Goal: Task Accomplishment & Management: Manage account settings

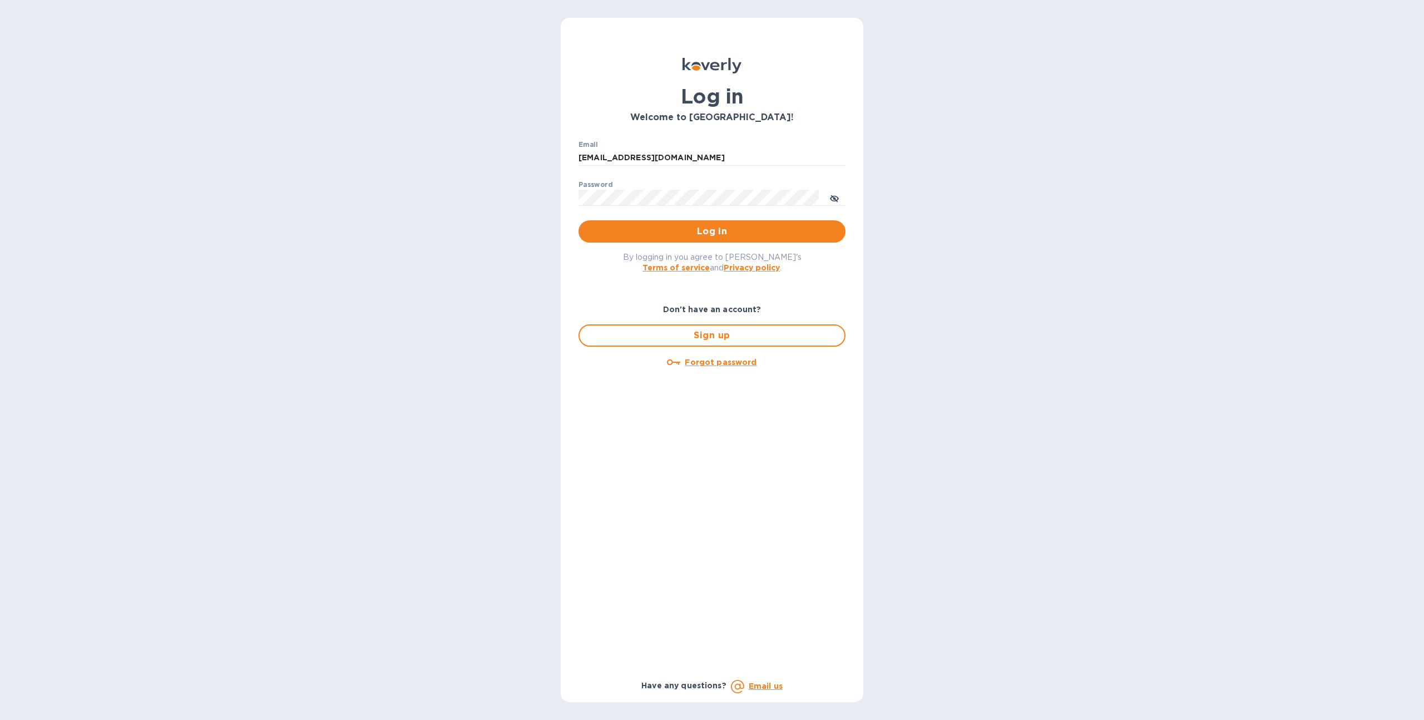
click at [641, 234] on span "Log in" at bounding box center [712, 231] width 249 height 13
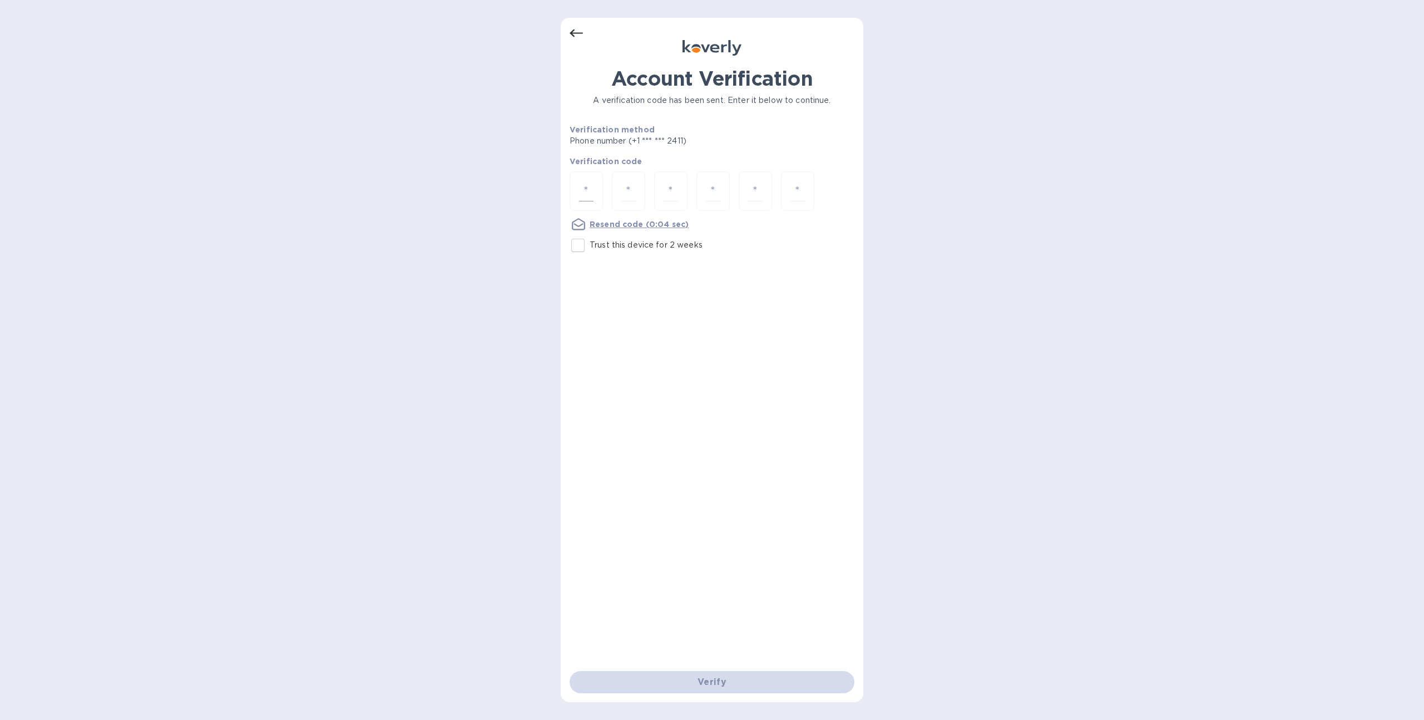
click at [589, 190] on input "number" at bounding box center [586, 191] width 14 height 21
type input "4"
type input "8"
type input "4"
type input "2"
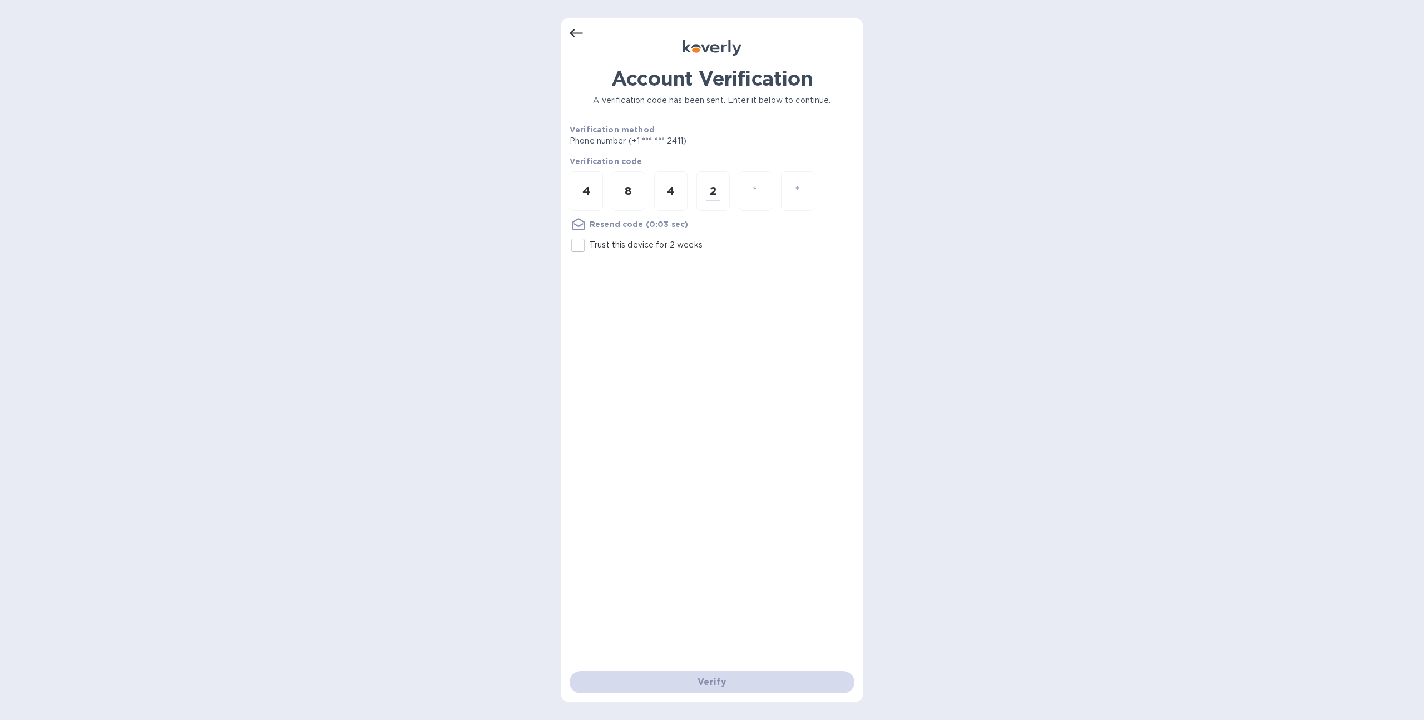
type input "4"
type input "3"
click at [581, 187] on input "number" at bounding box center [586, 191] width 14 height 21
type input "4"
type input "8"
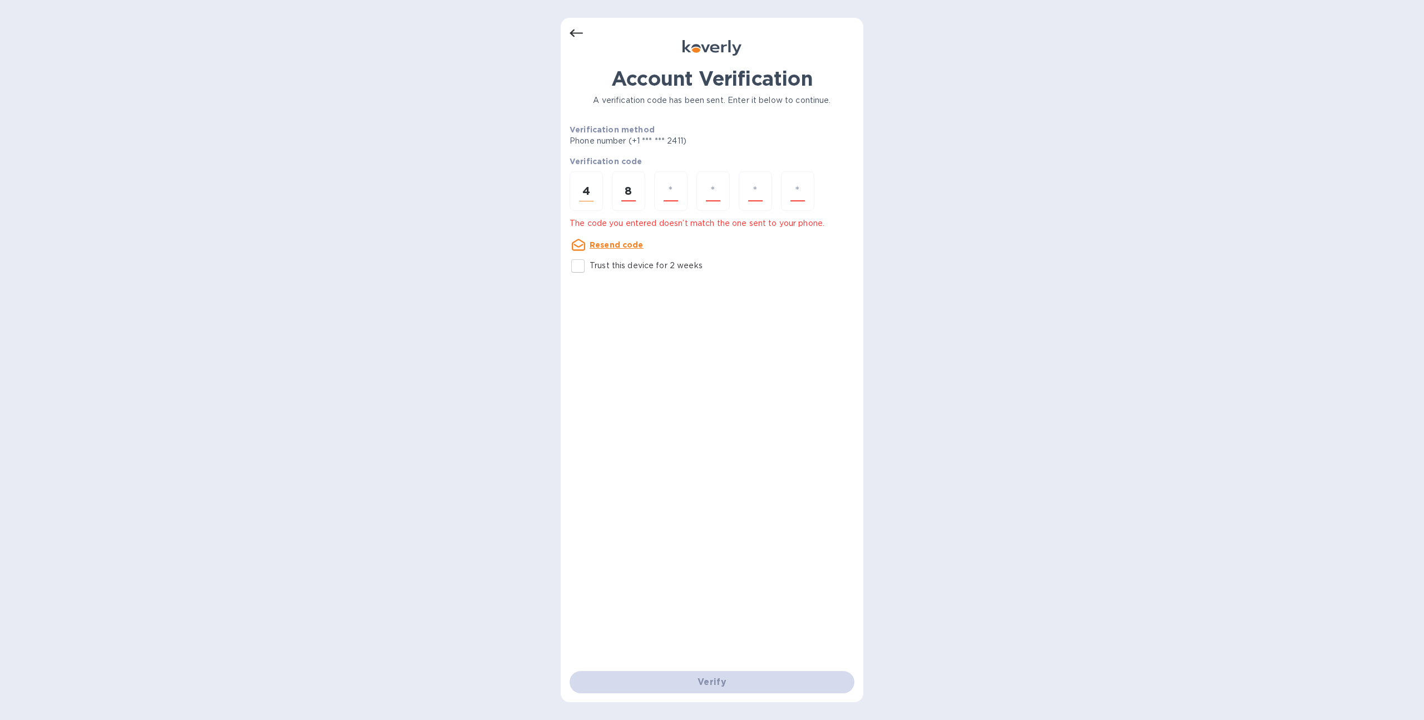
type input "4"
type input "2"
type input "4"
type input "9"
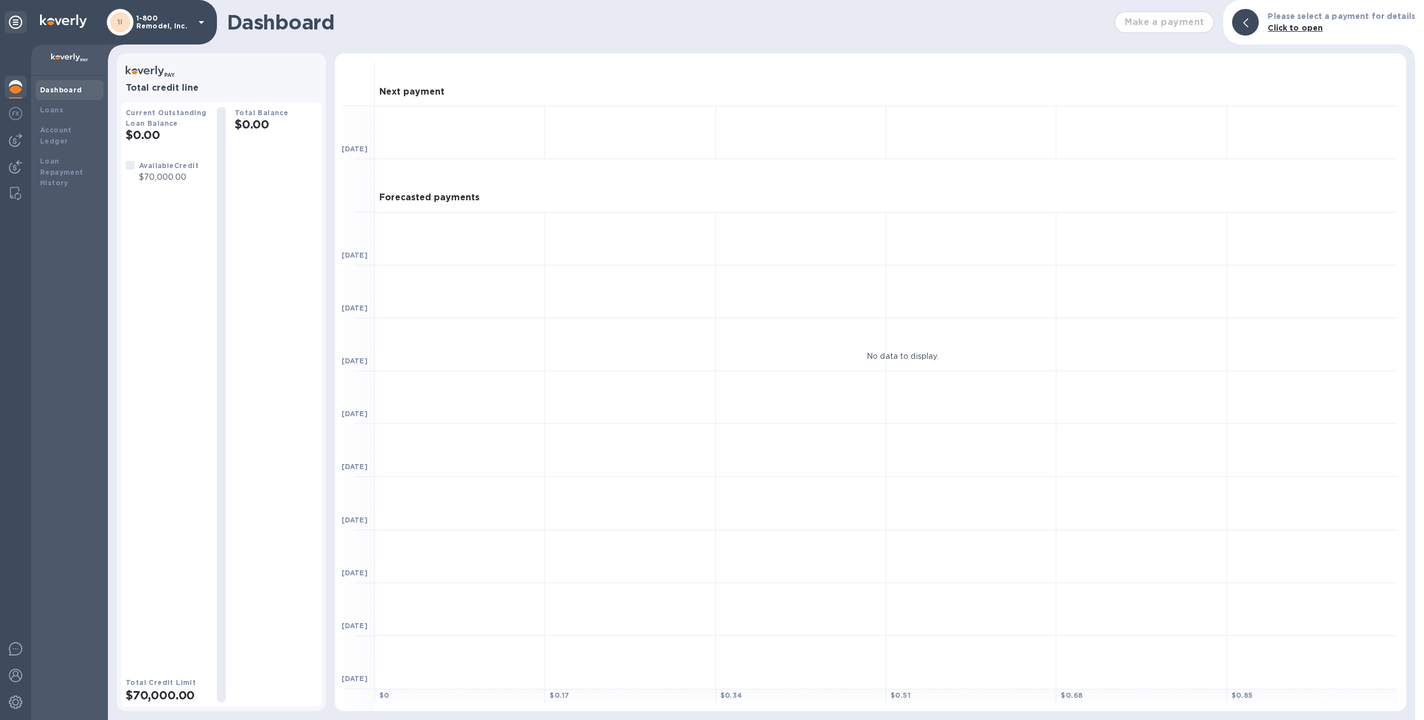
click at [145, 18] on p "1-800 Remodel, Inc." at bounding box center [164, 22] width 56 height 16
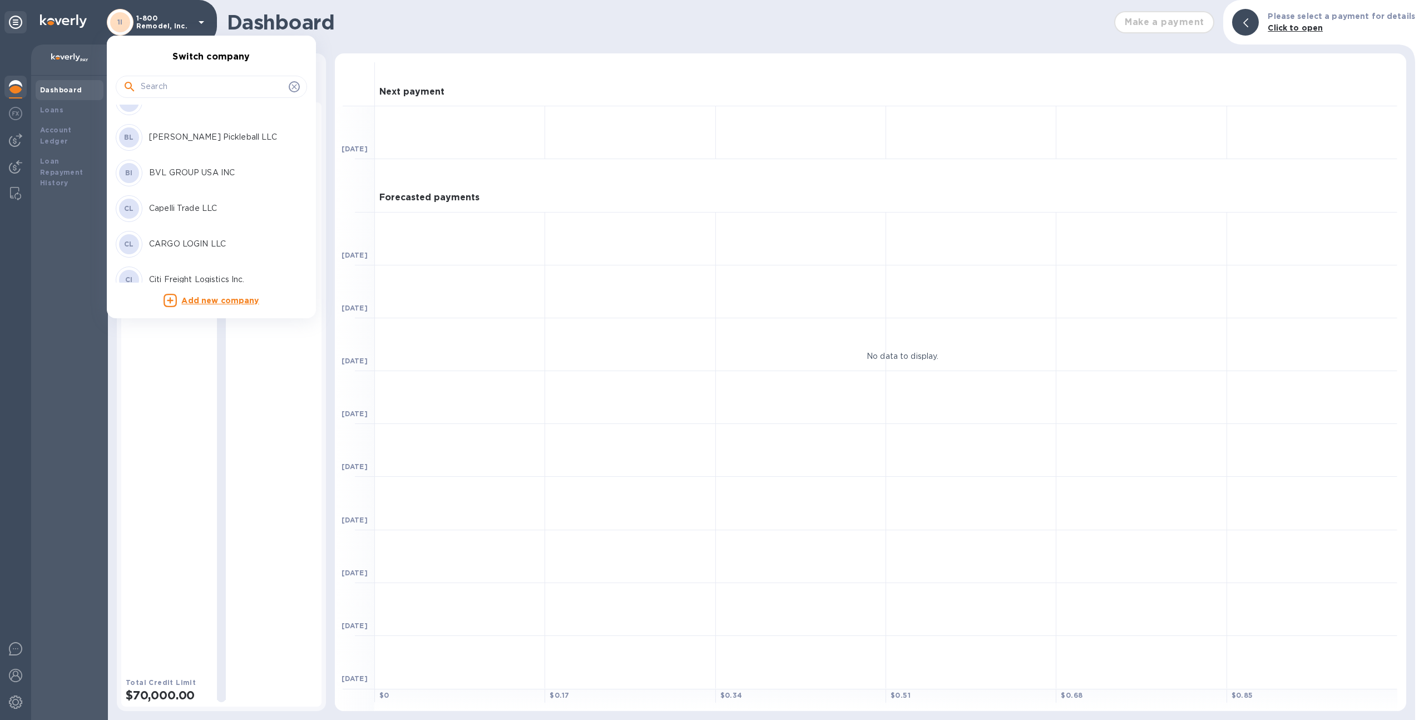
scroll to position [610, 0]
click at [199, 153] on p "BVL GROUP USA INC" at bounding box center [219, 153] width 140 height 12
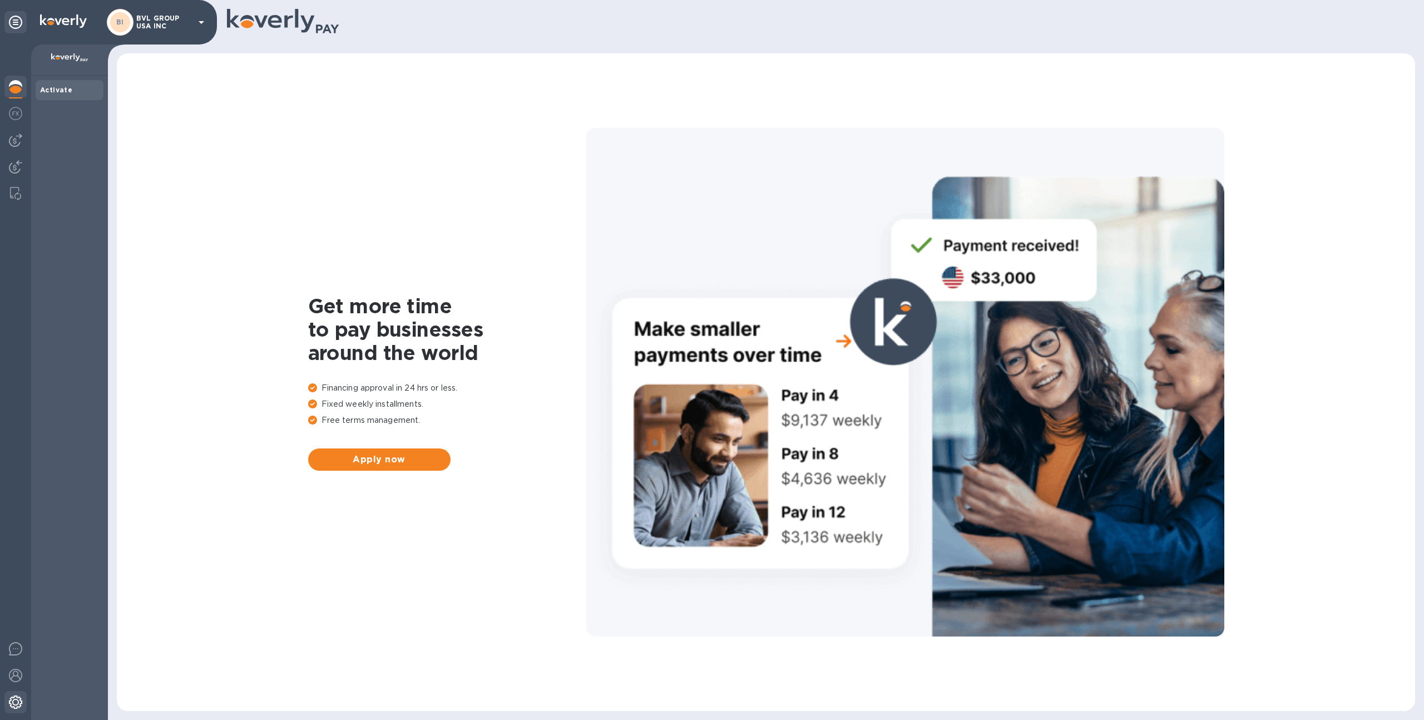
click at [20, 703] on img at bounding box center [15, 701] width 13 height 13
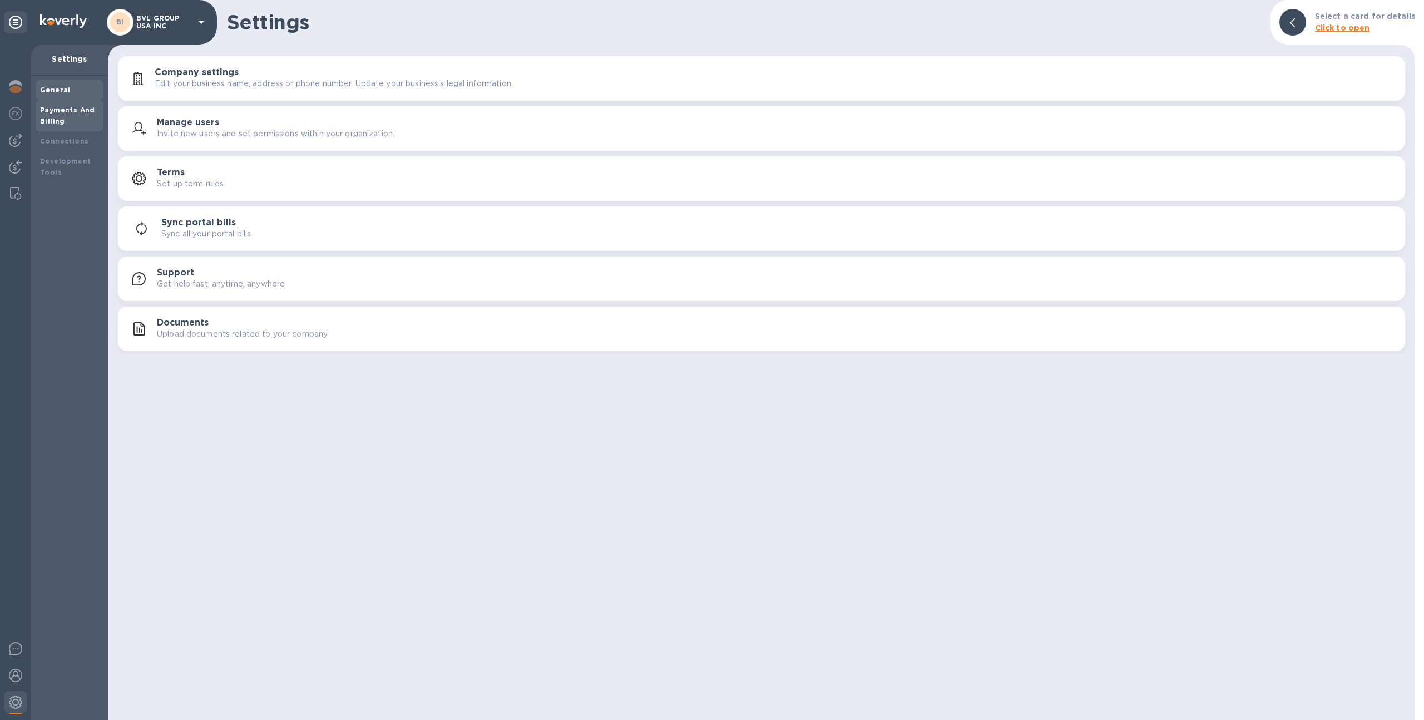
click at [68, 110] on b "Payments And Billing" at bounding box center [67, 115] width 55 height 19
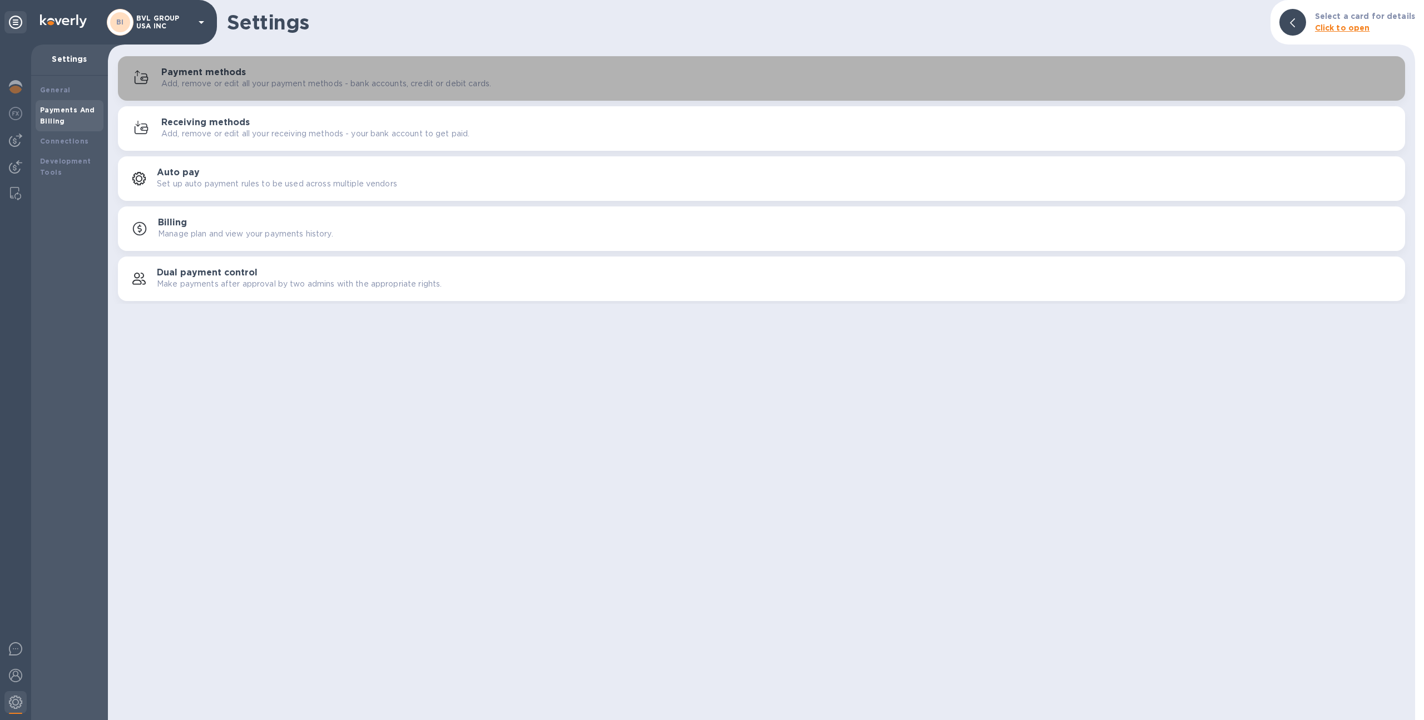
click at [243, 90] on div "Payment methods Add, remove or edit all your payment methods - bank accounts, c…" at bounding box center [762, 78] width 1274 height 27
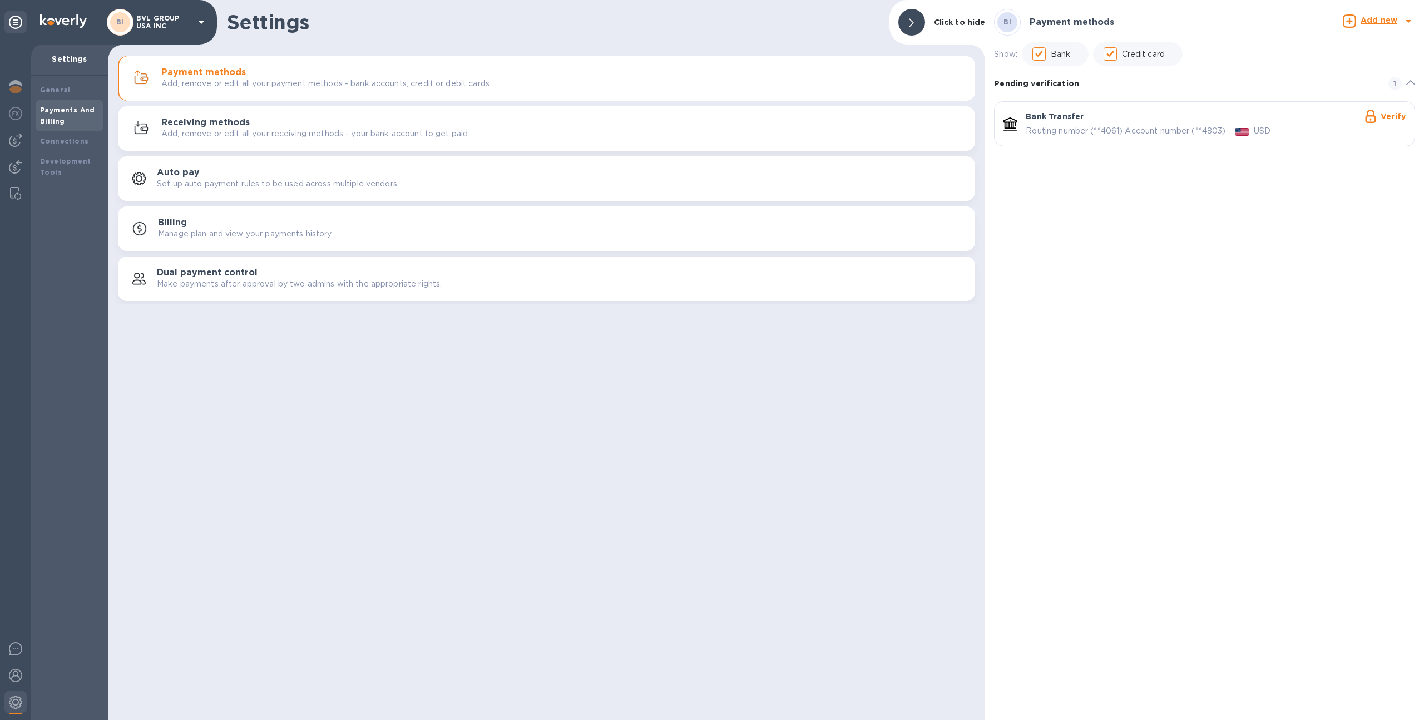
click at [1402, 116] on link "Verify" at bounding box center [1393, 116] width 25 height 9
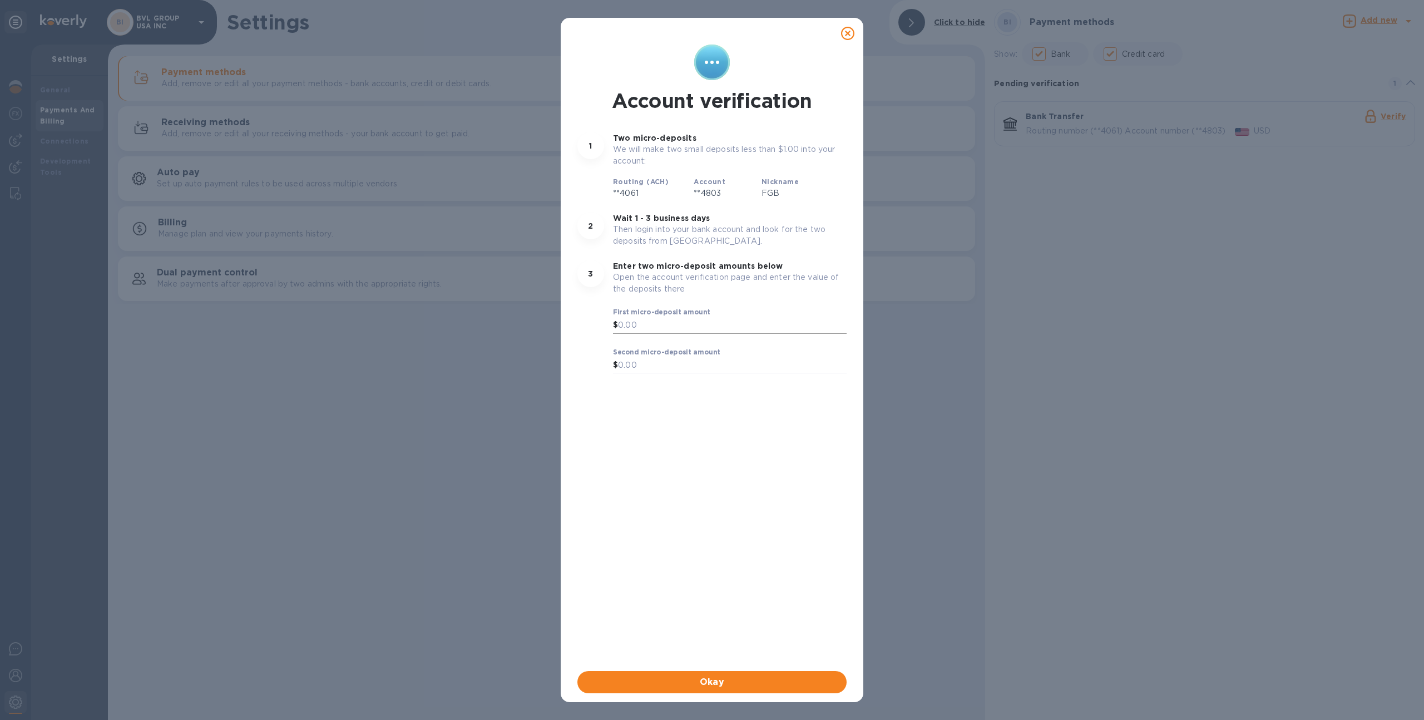
click at [659, 326] on input "text" at bounding box center [732, 325] width 229 height 17
click at [578, 671] on button "Okay" at bounding box center [712, 682] width 269 height 22
type input "0.99"
type input "0.17"
click at [747, 677] on span "Okay" at bounding box center [711, 681] width 251 height 13
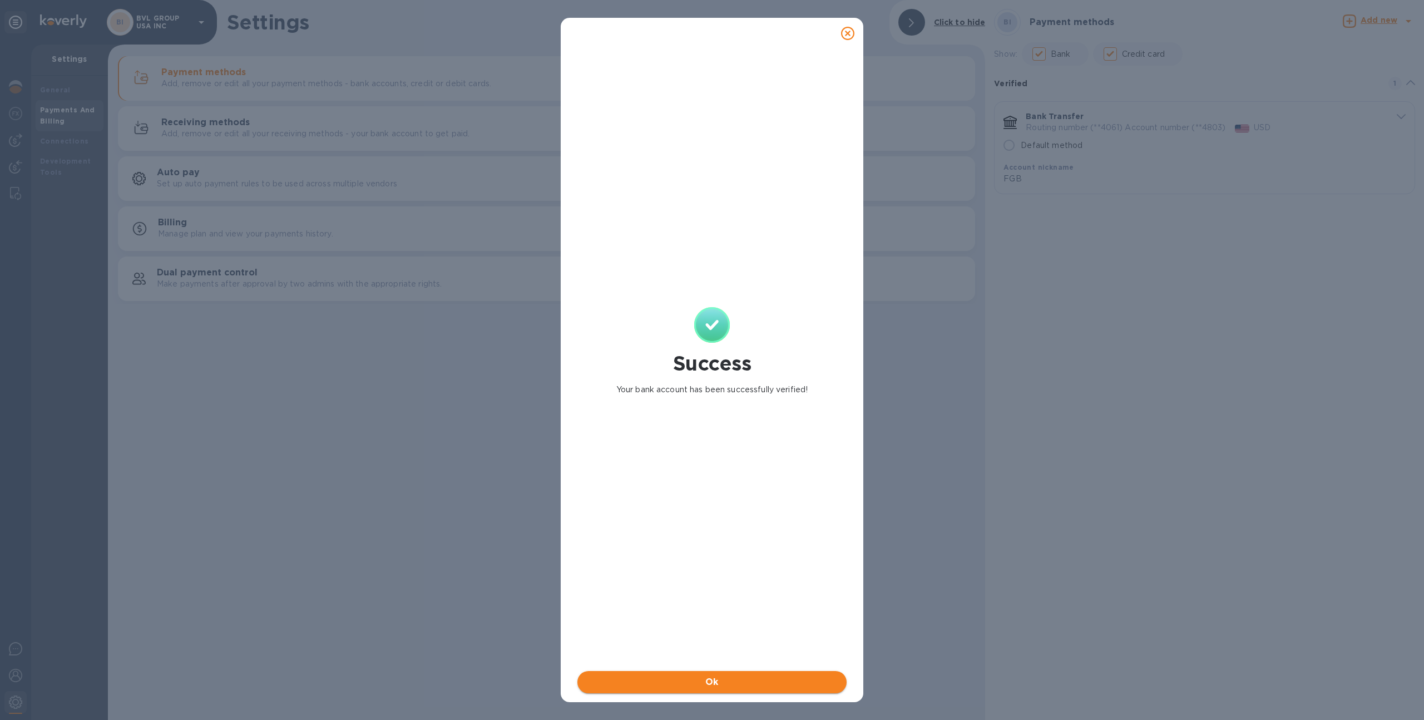
click at [748, 685] on span "Ok" at bounding box center [711, 681] width 251 height 13
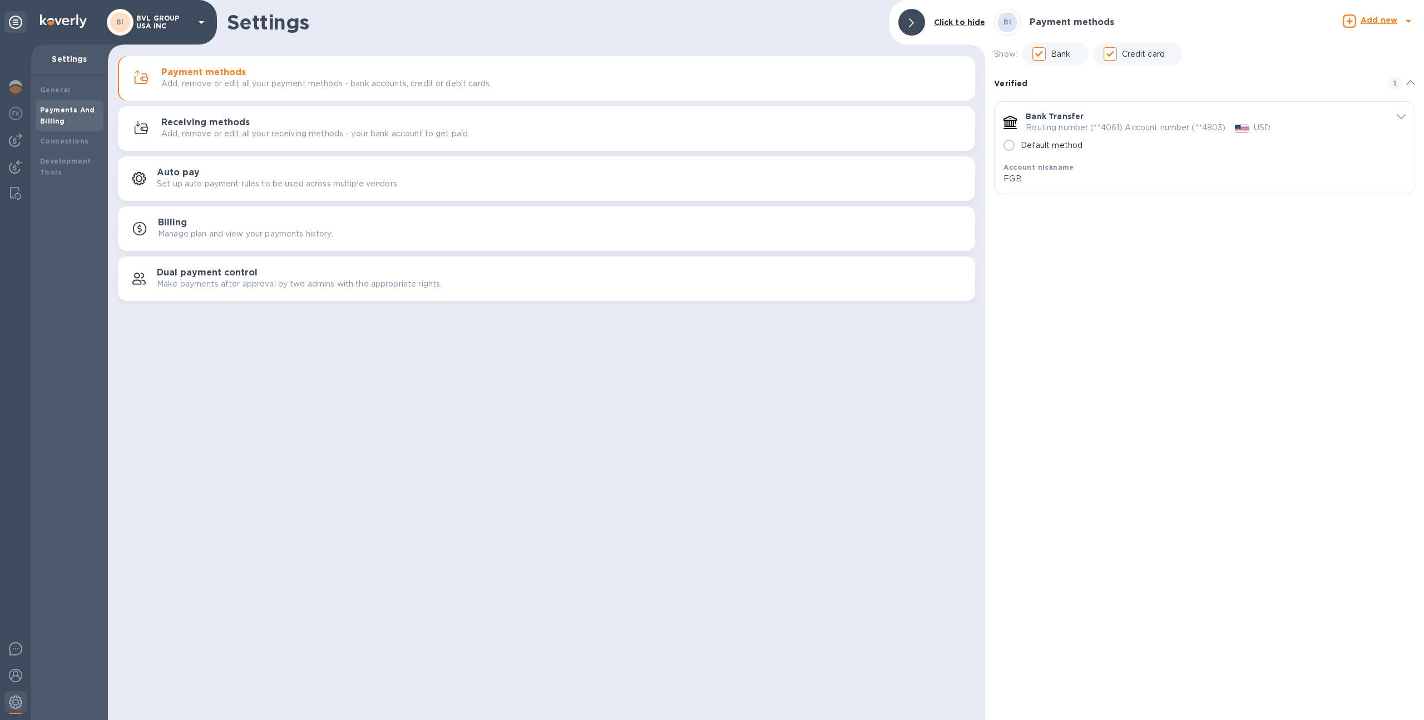
click at [1032, 143] on p "Default method" at bounding box center [1052, 146] width 62 height 12
click at [1021, 143] on input "Default method" at bounding box center [1009, 145] width 23 height 23
radio input "true"
click at [171, 125] on h3 "Receiving methods" at bounding box center [205, 122] width 88 height 11
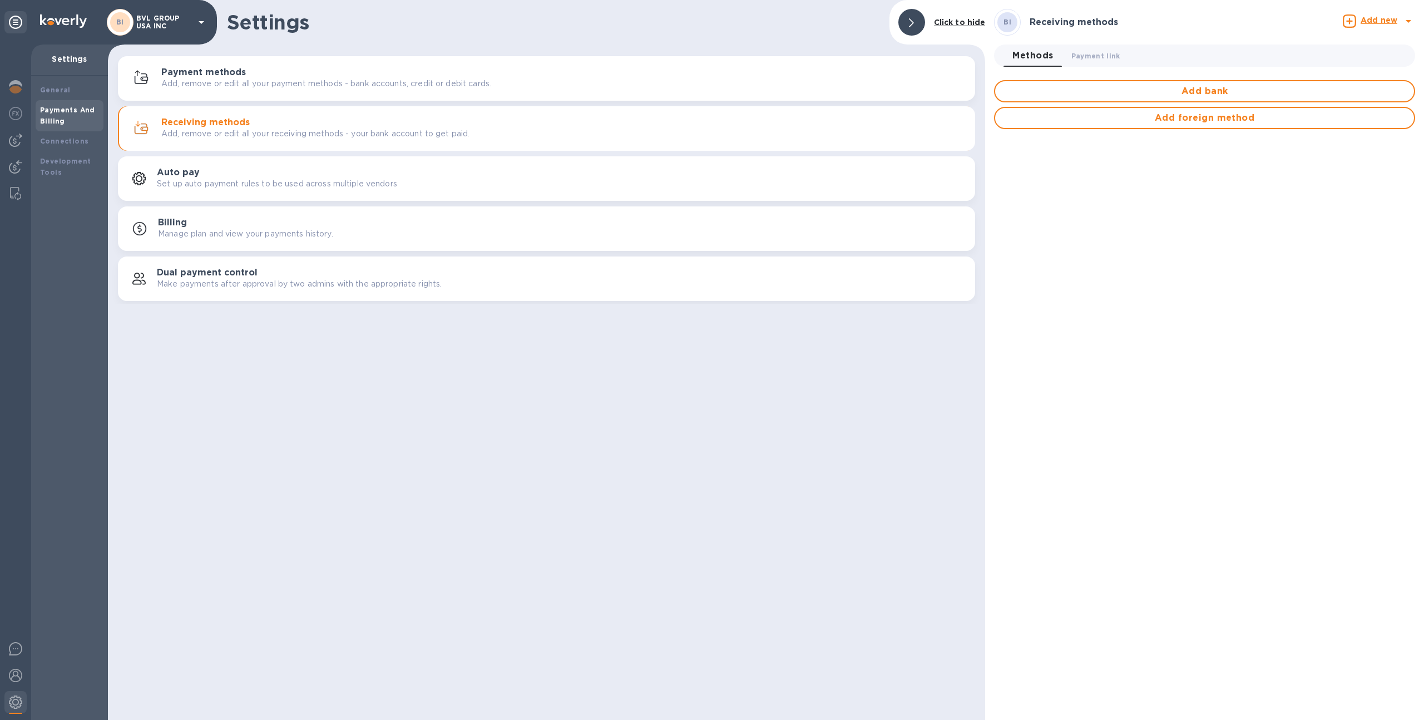
click at [191, 92] on button "Payment methods Add, remove or edit all your payment methods - bank accounts, c…" at bounding box center [546, 78] width 857 height 45
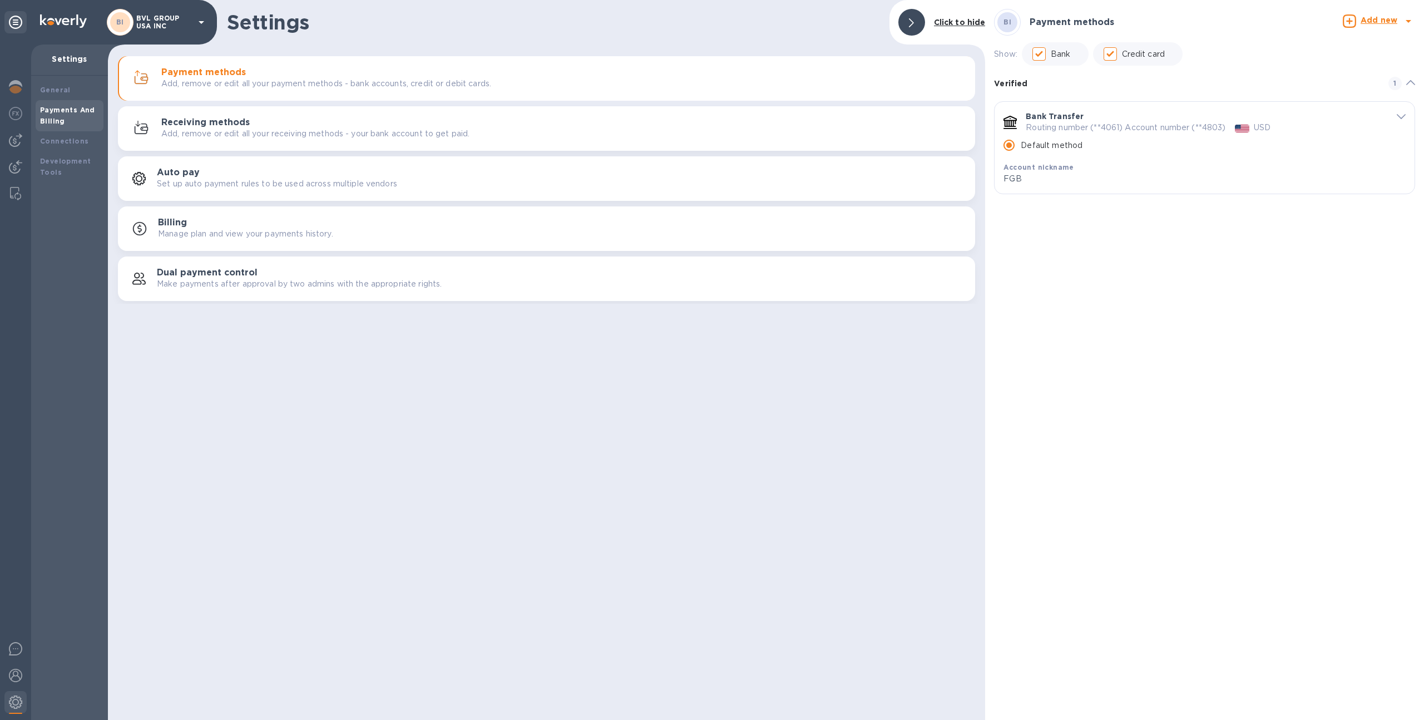
click at [18, 152] on div at bounding box center [15, 382] width 31 height 675
click at [17, 158] on div at bounding box center [15, 168] width 22 height 24
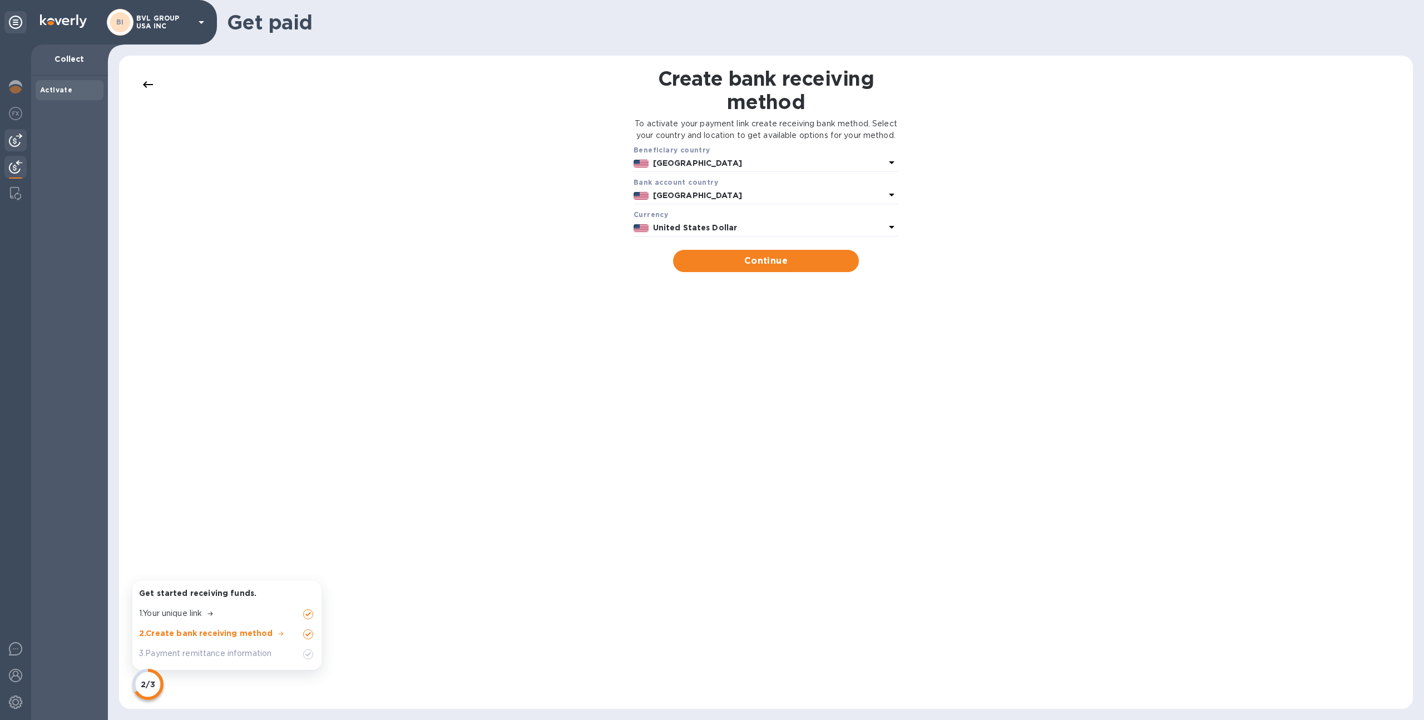
click at [11, 144] on img at bounding box center [15, 140] width 13 height 13
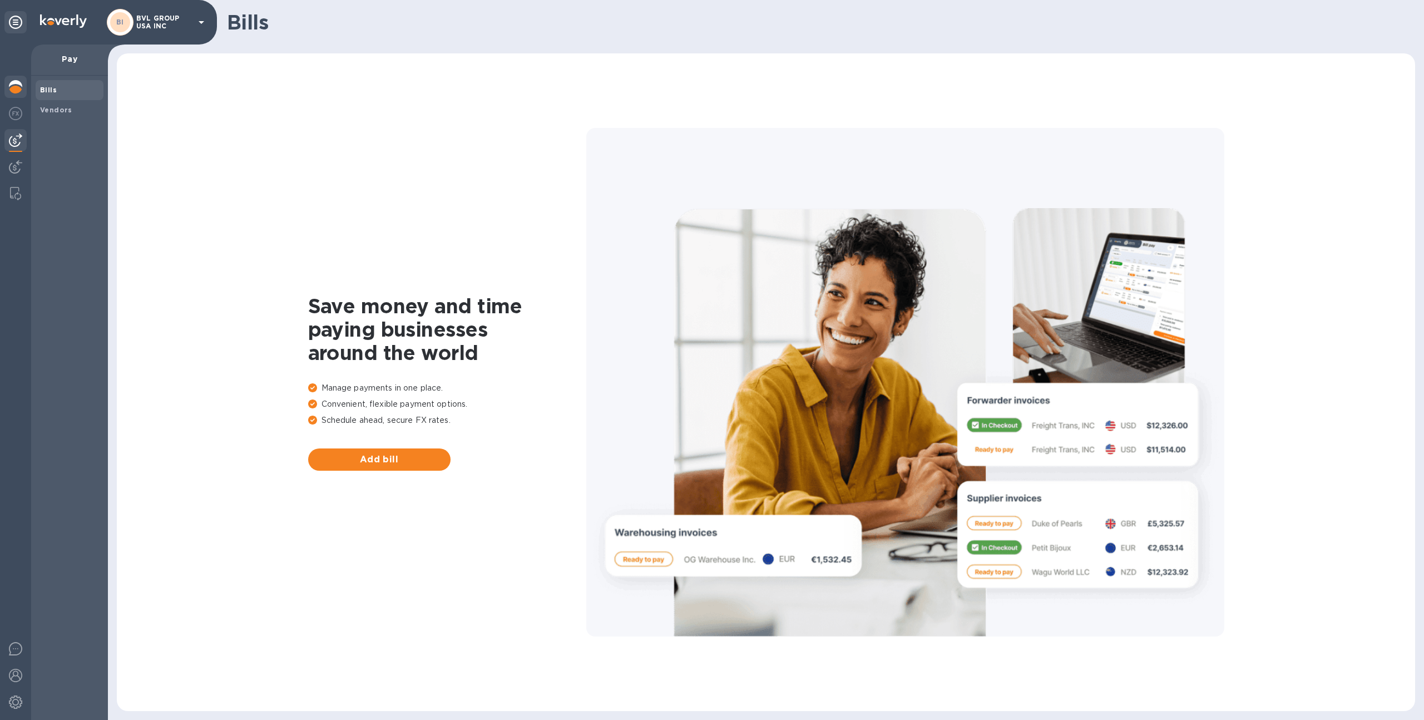
click at [9, 96] on div at bounding box center [15, 88] width 22 height 24
